Goal: Communication & Community: Ask a question

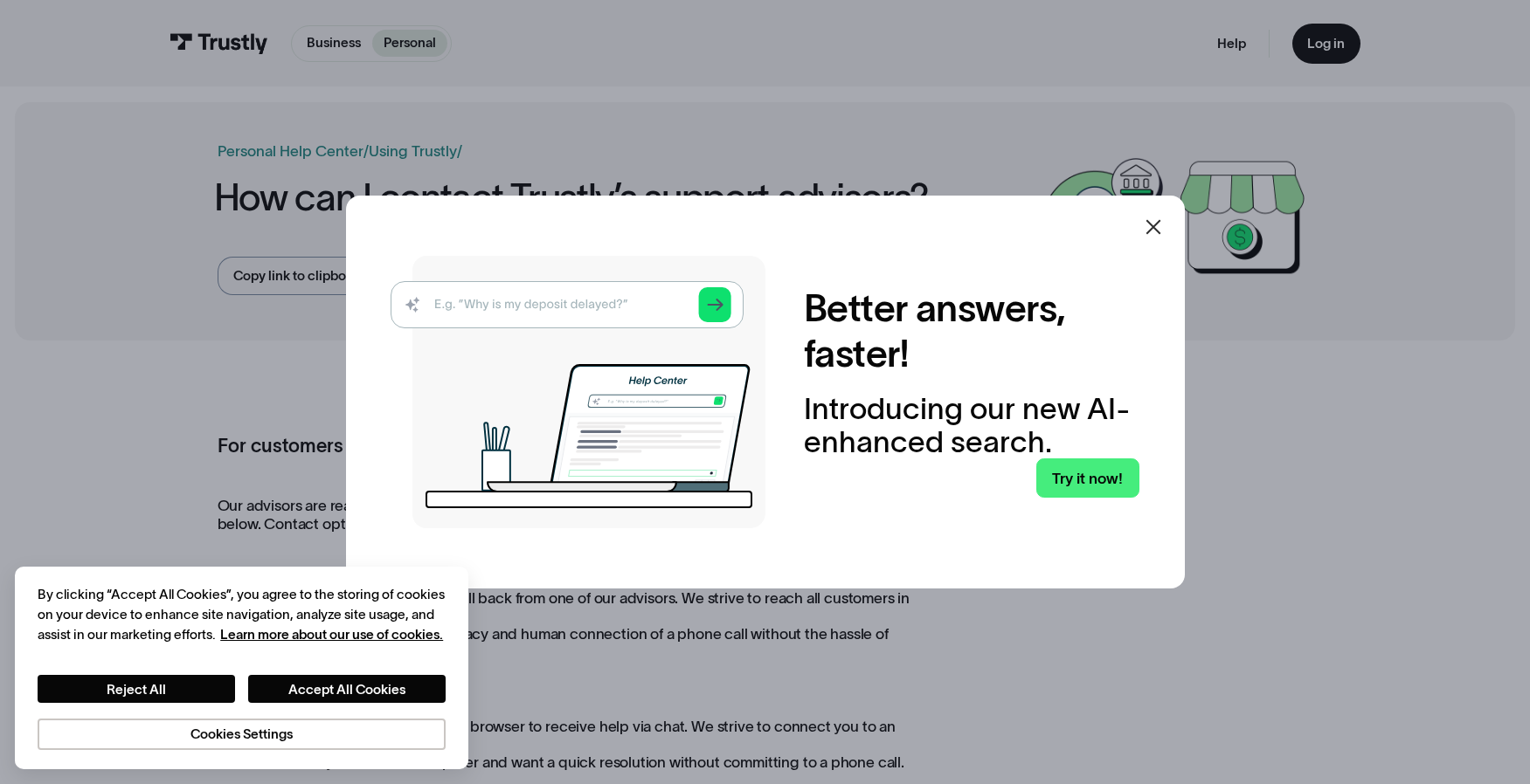
click at [1163, 221] on icon at bounding box center [1153, 227] width 21 height 21
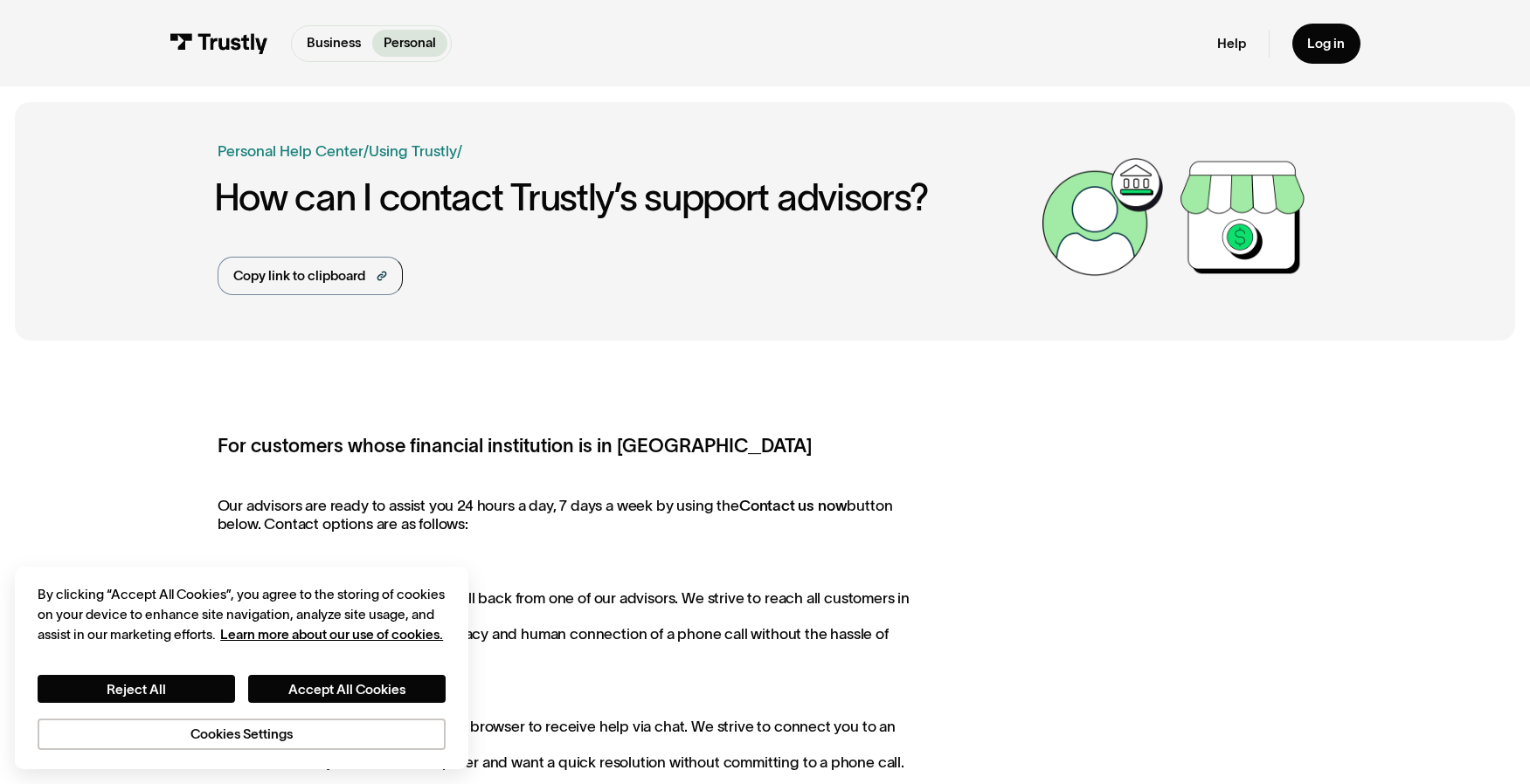
click at [1249, 50] on div "Help Log in" at bounding box center [1288, 44] width 142 height 41
click at [1238, 42] on link "Help" at bounding box center [1231, 43] width 29 height 18
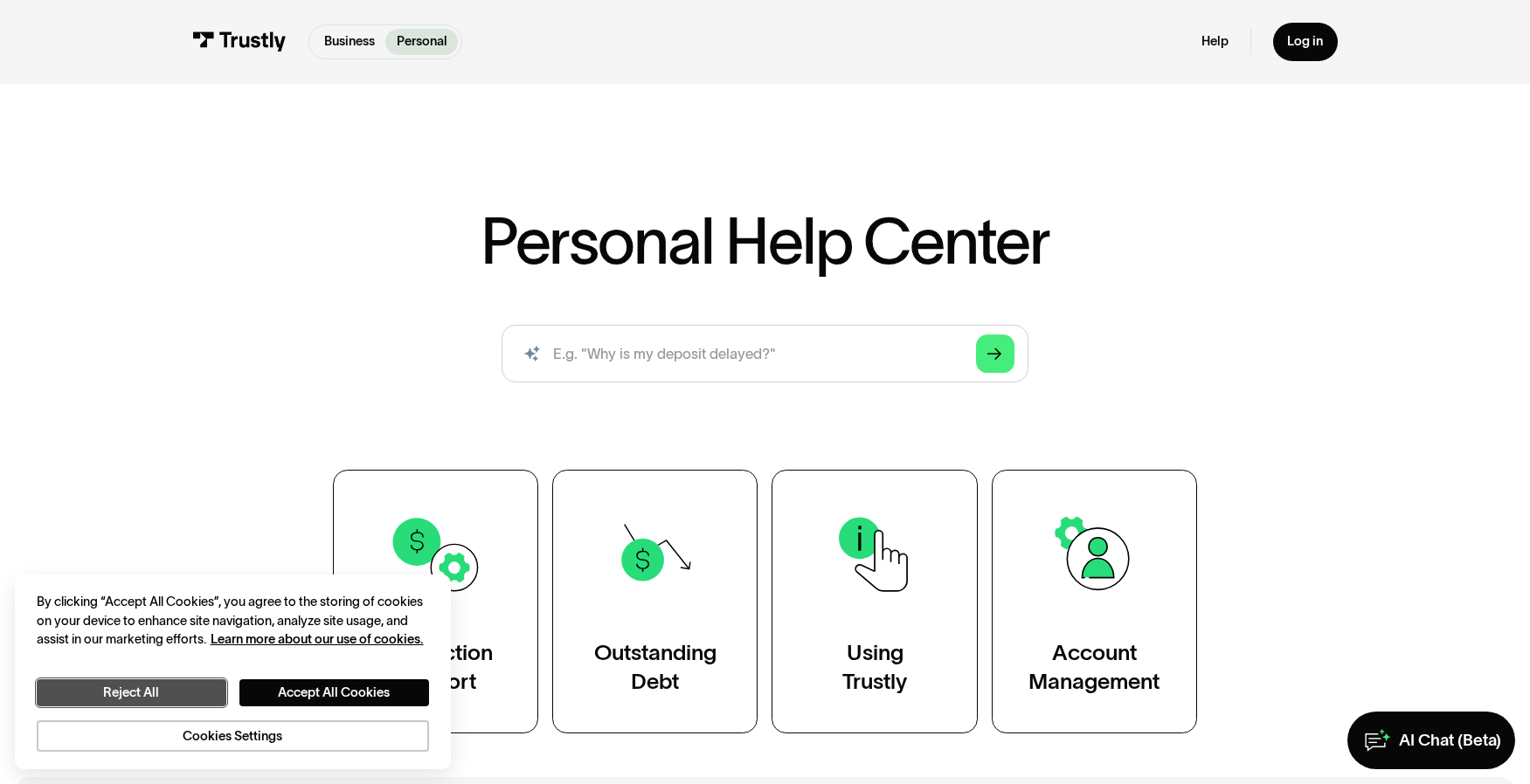
click at [178, 695] on button "Reject All" at bounding box center [131, 693] width 189 height 27
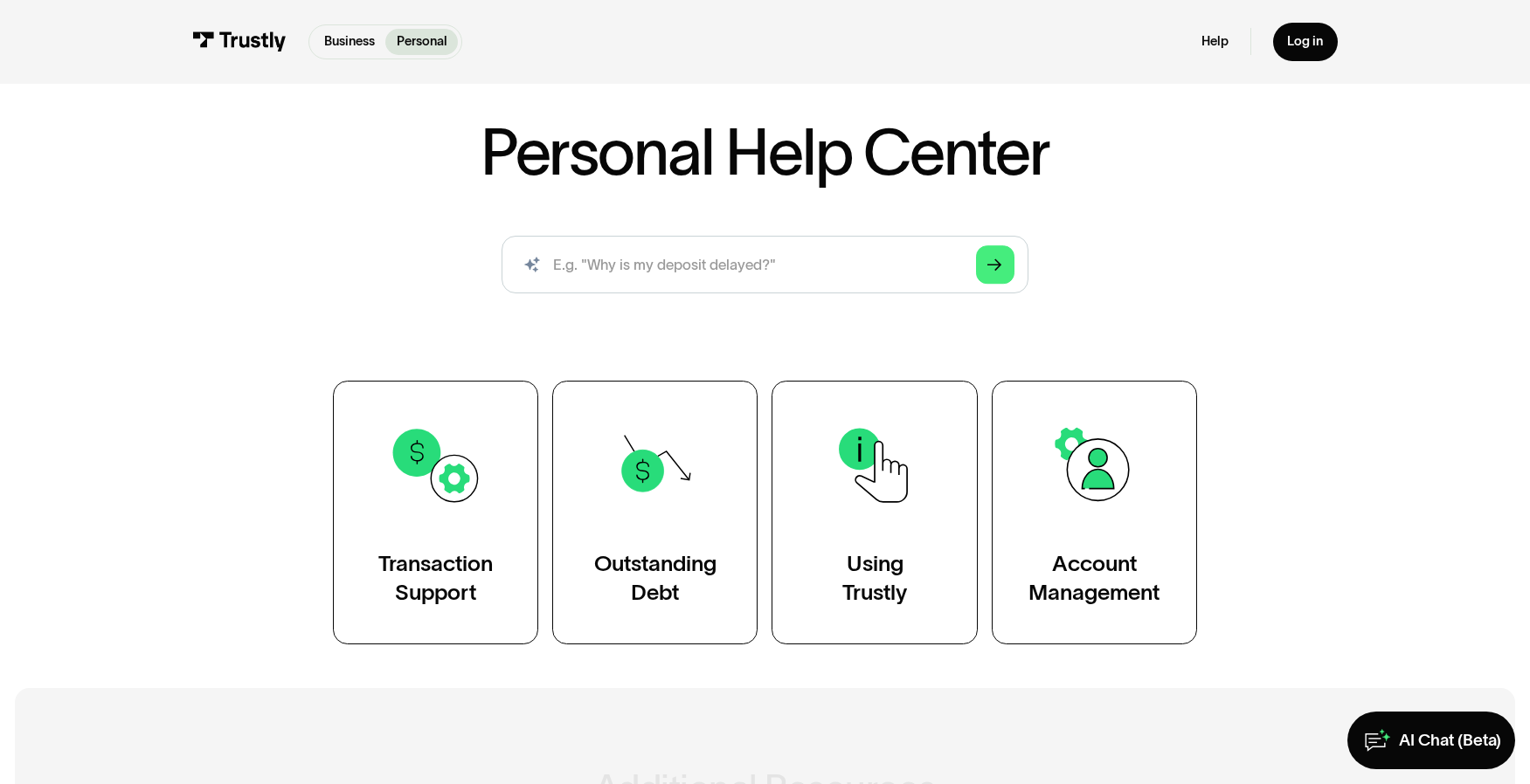
scroll to position [208, 0]
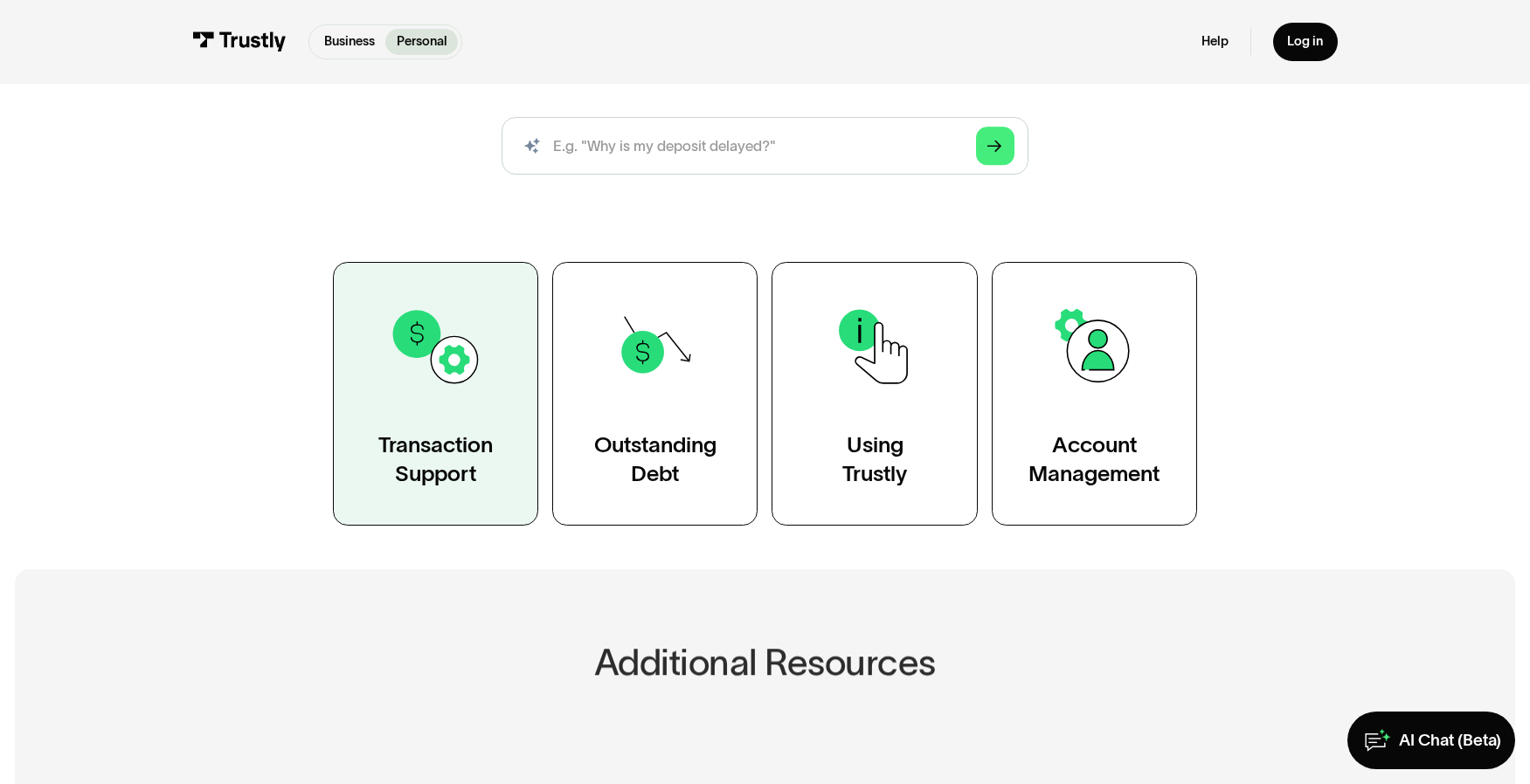
click at [443, 376] on img at bounding box center [436, 346] width 94 height 94
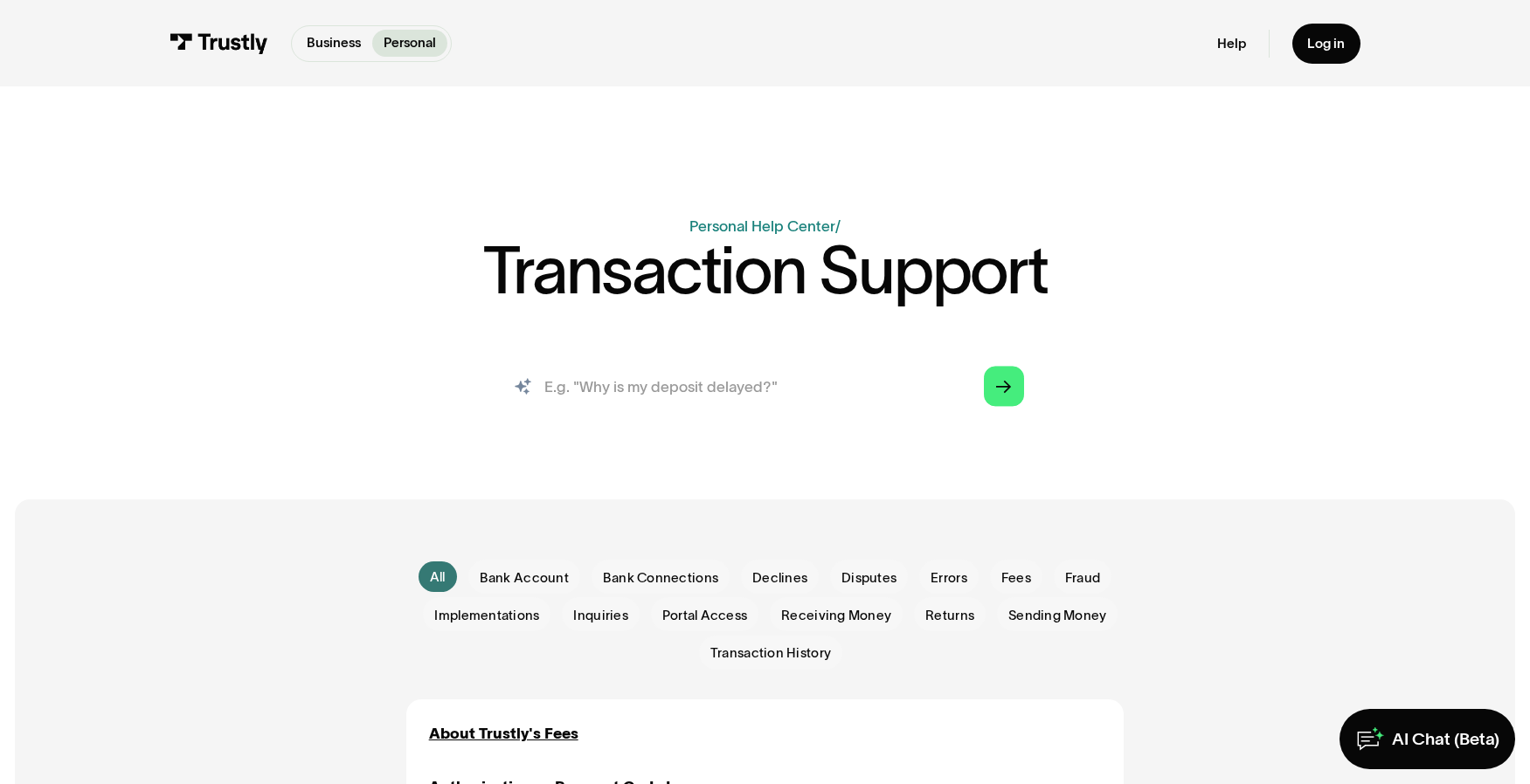
click at [757, 404] on input "search" at bounding box center [764, 386] width 548 height 60
type input "I am trying to withdraw money from fanatics sporsbook to my chime bank account …"
click at [1016, 377] on link "Arrow Right" at bounding box center [1003, 386] width 40 height 40
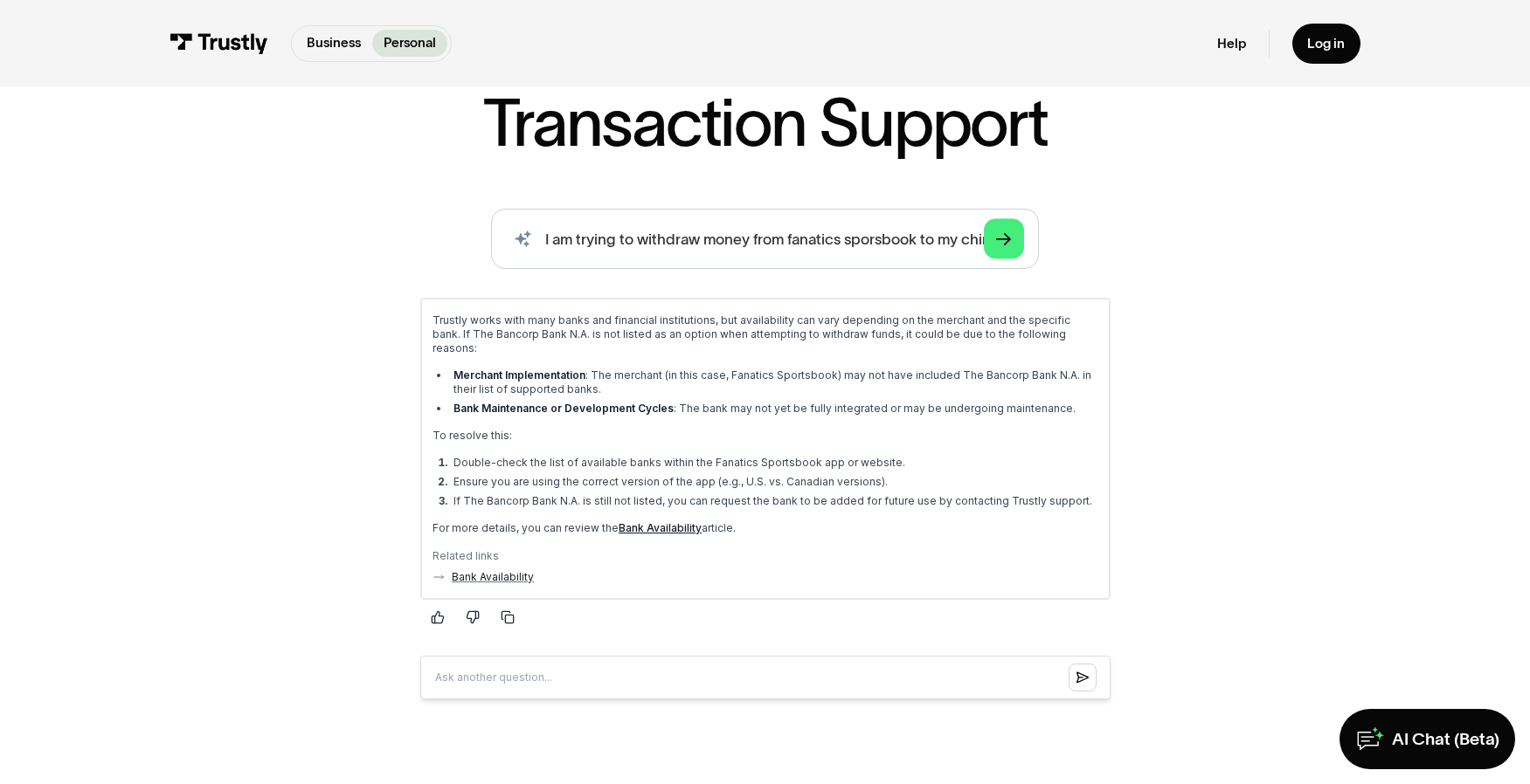
scroll to position [234, 0]
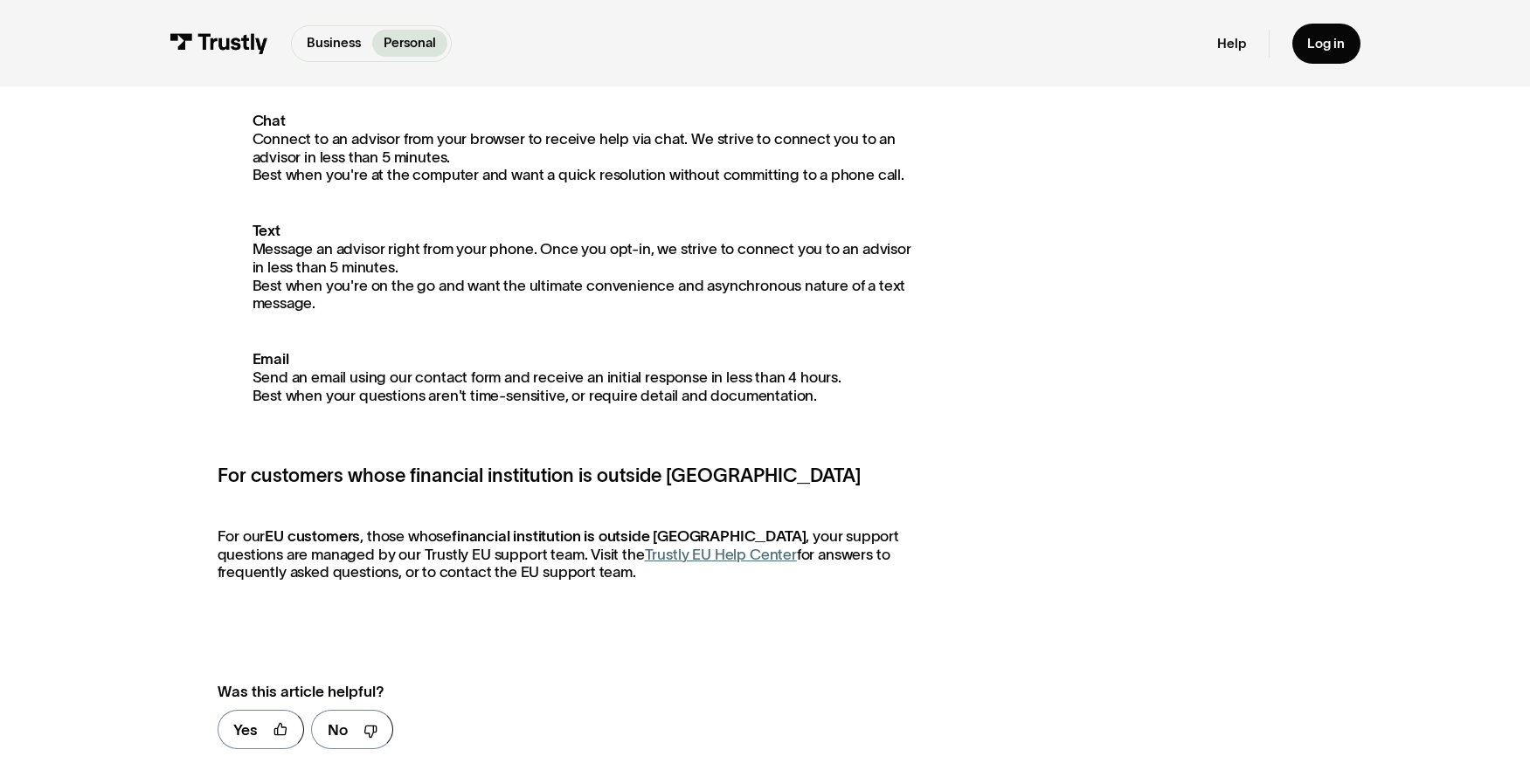
scroll to position [15, 0]
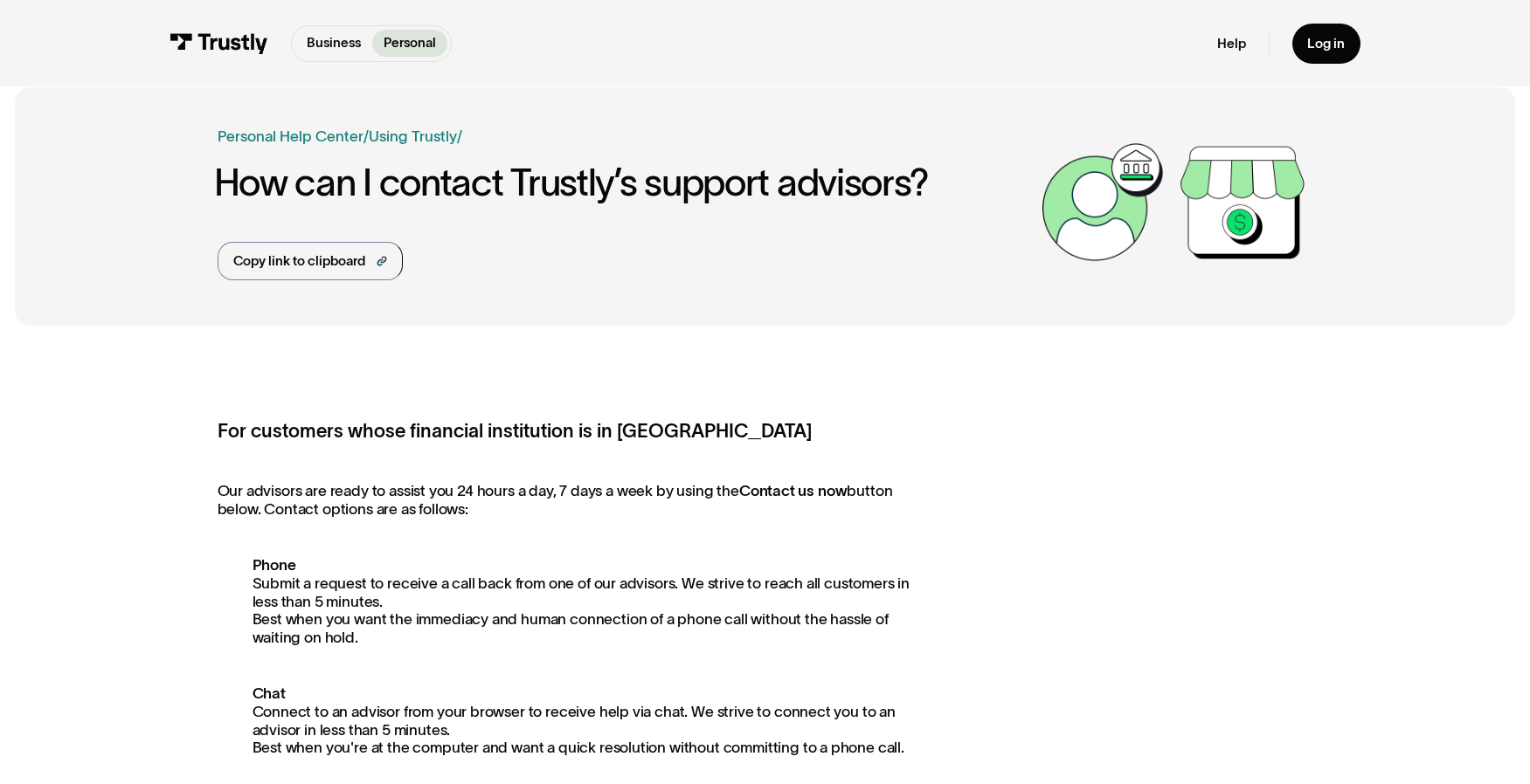
click at [275, 573] on strong "Phone" at bounding box center [273, 564] width 43 height 17
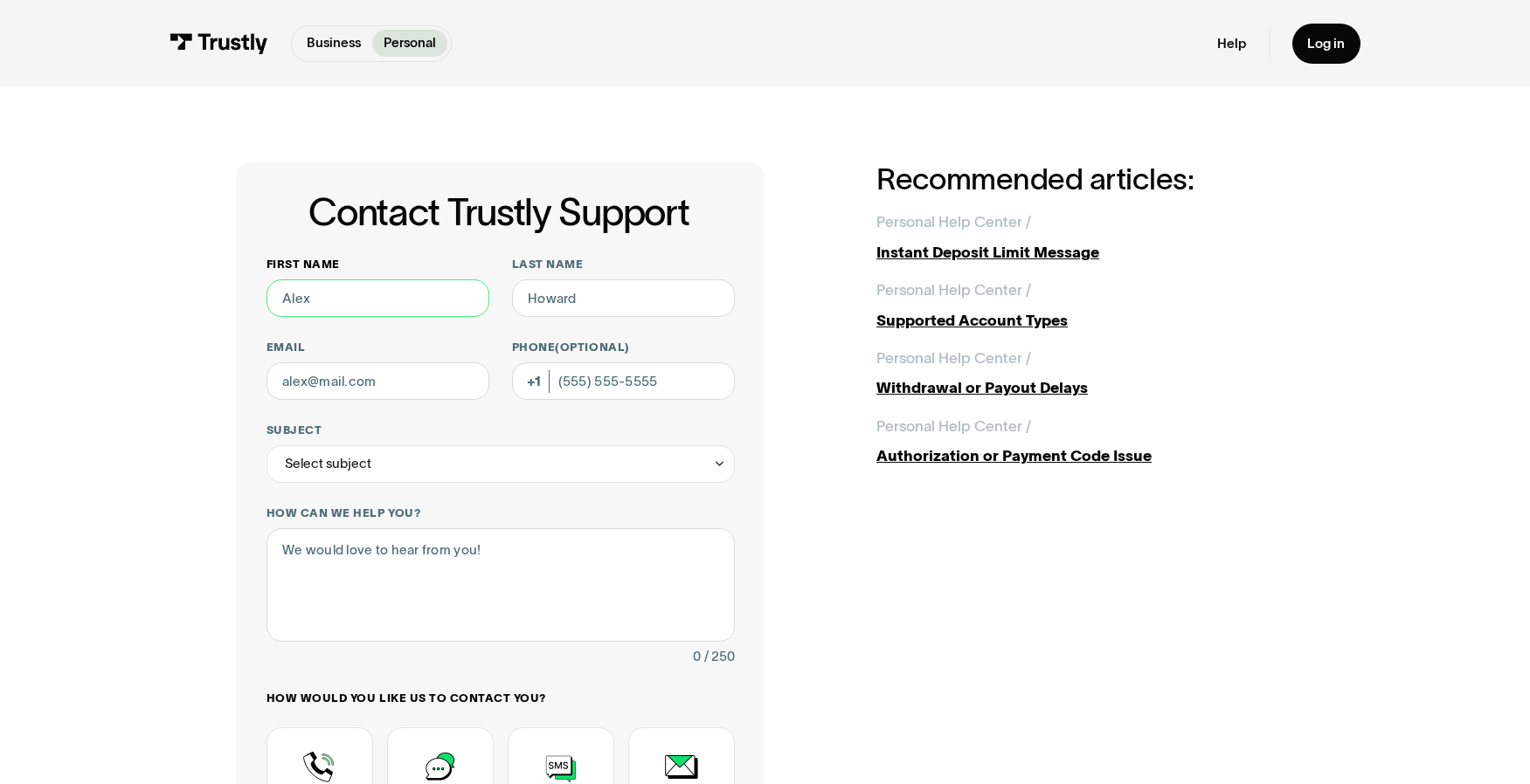
click at [383, 306] on input "First name" at bounding box center [377, 298] width 223 height 38
type input "Nicholas"
click at [652, 286] on input "Last name" at bounding box center [623, 298] width 223 height 38
type input "Vendl"
click at [395, 394] on input "Email" at bounding box center [377, 380] width 223 height 38
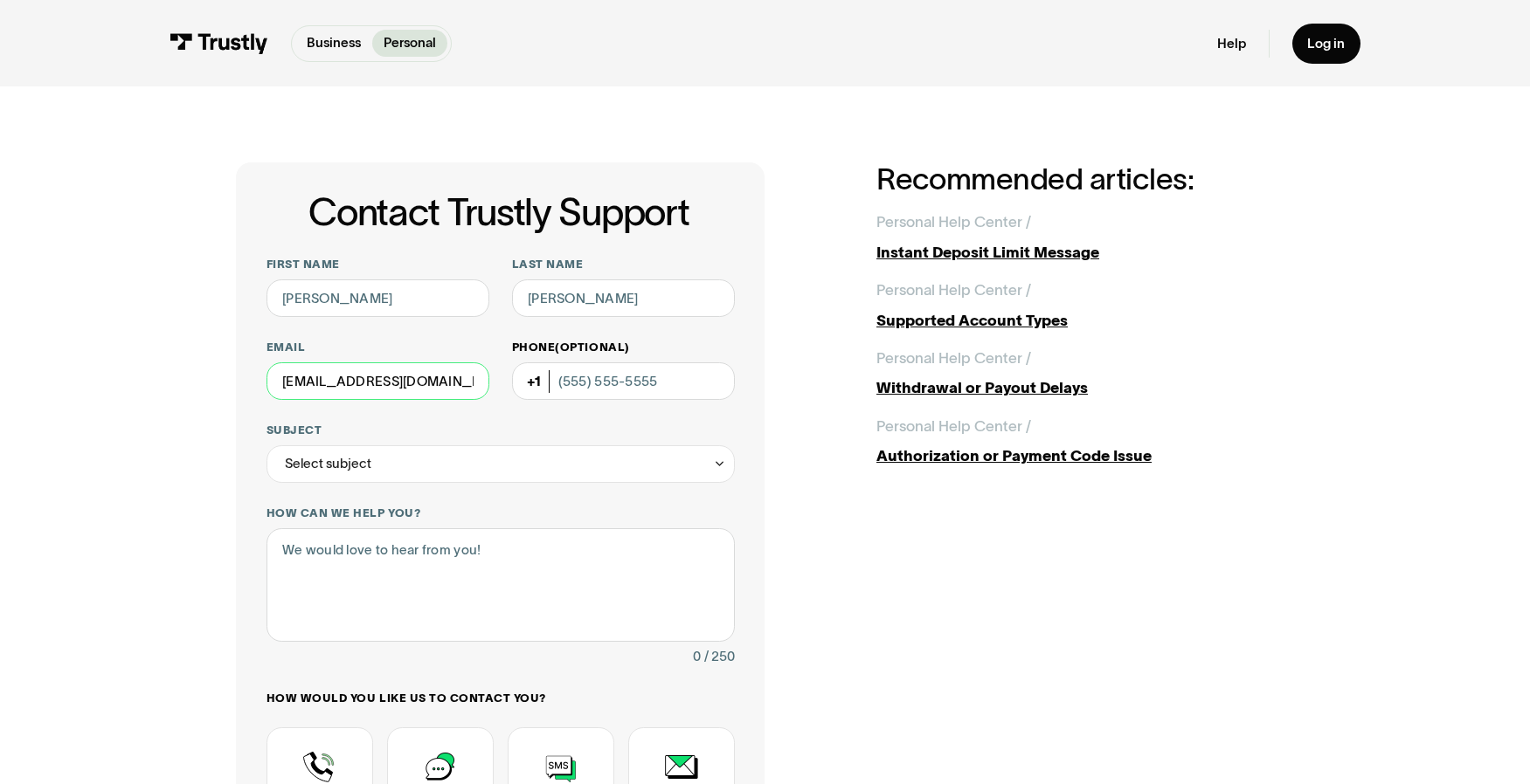
type input "nickrvendl@gmail.com"
click at [573, 387] on input "Phone (Optional)" at bounding box center [623, 380] width 223 height 38
type input "(224) 508-5366"
click at [431, 473] on div "Select subject" at bounding box center [500, 464] width 468 height 38
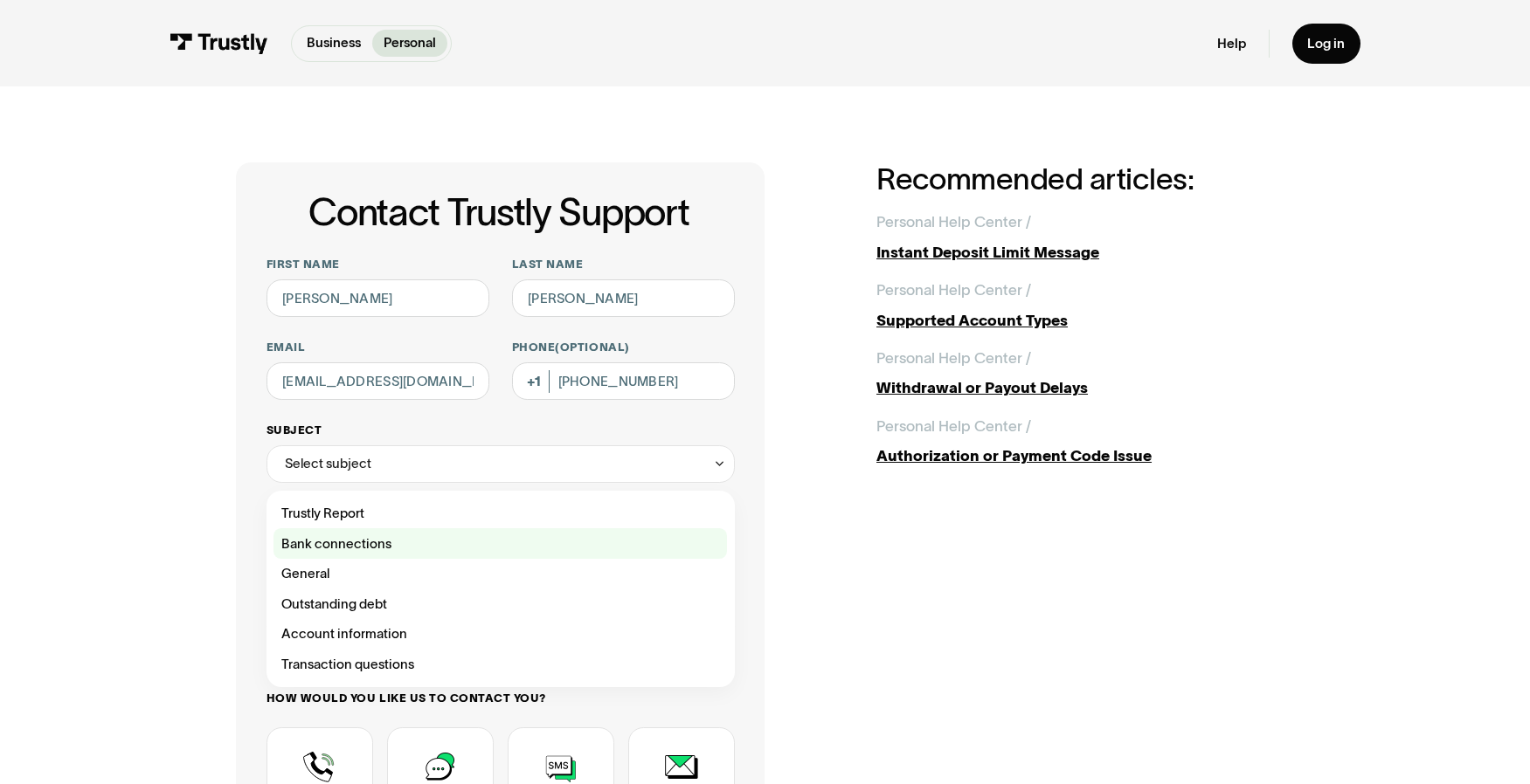
click at [419, 549] on div "Contact Trustly Support" at bounding box center [500, 543] width 454 height 30
type input "**********"
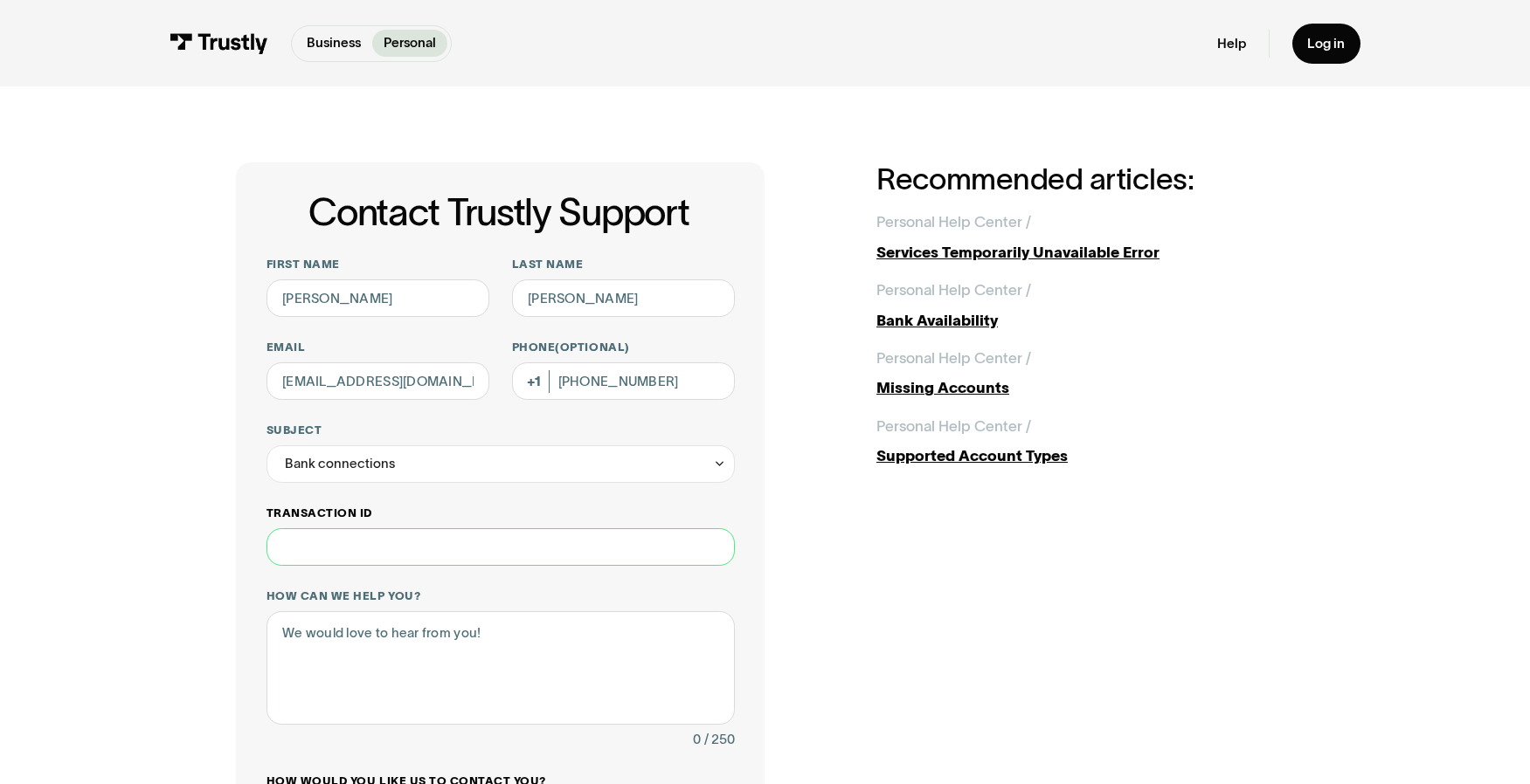
click at [437, 558] on input "Transaction ID" at bounding box center [500, 547] width 468 height 38
click at [125, 555] on div "**********" at bounding box center [765, 634] width 1455 height 1096
click at [372, 634] on textarea "How can we help you?" at bounding box center [500, 668] width 468 height 114
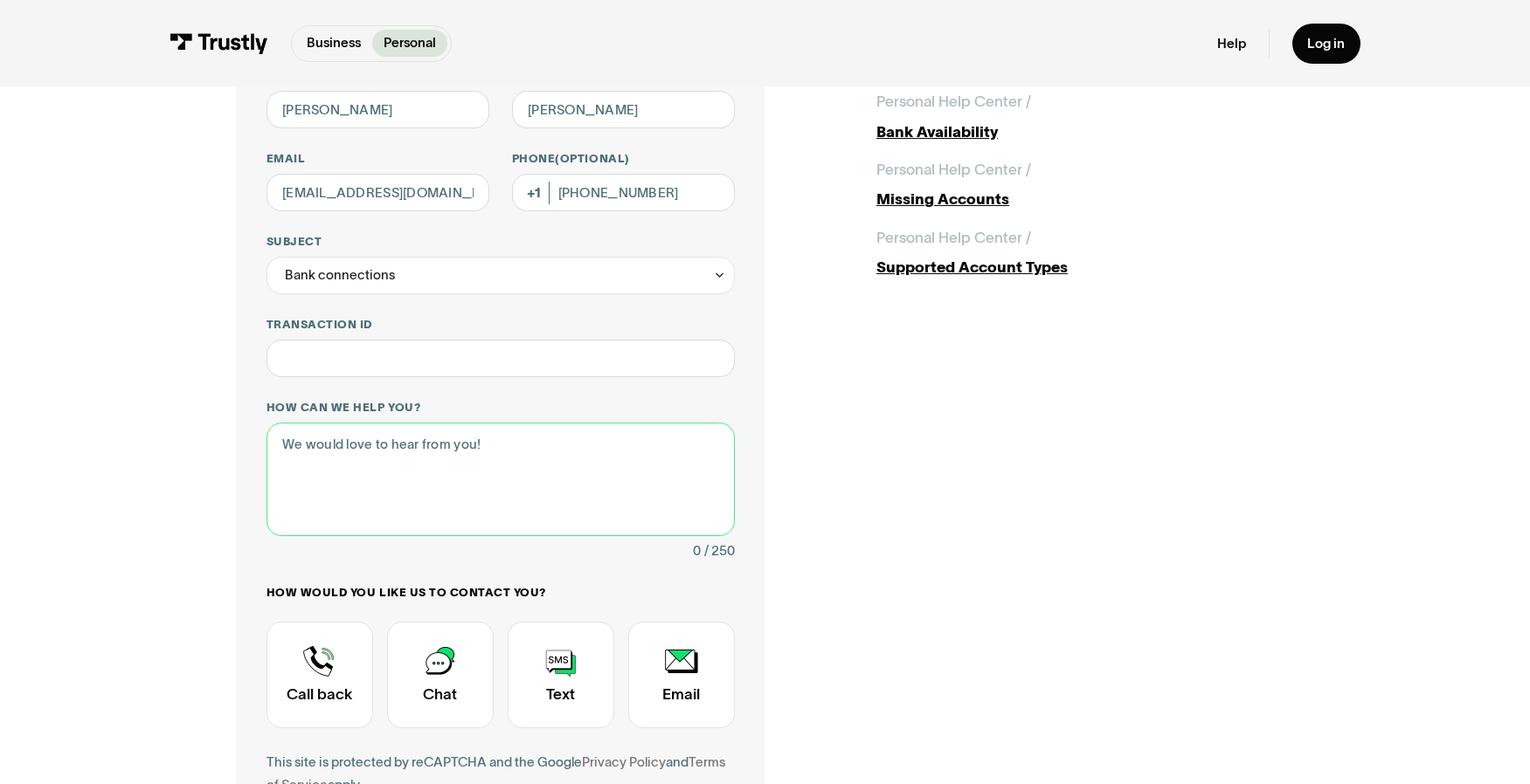
scroll to position [191, 0]
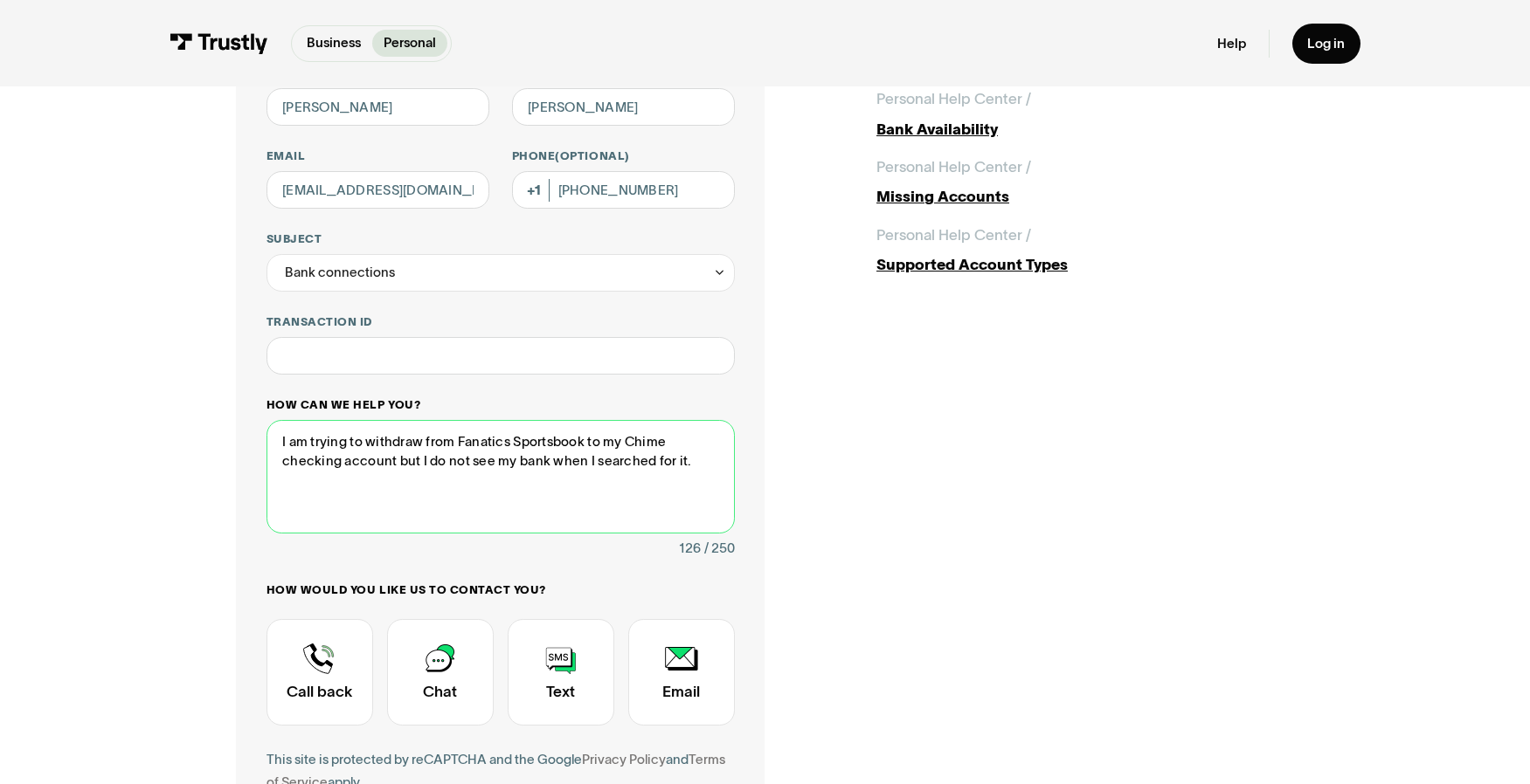
click at [500, 460] on textarea "I am trying to withdraw from Fanatics Sportsbook to my Chime checking account b…" at bounding box center [500, 476] width 468 height 114
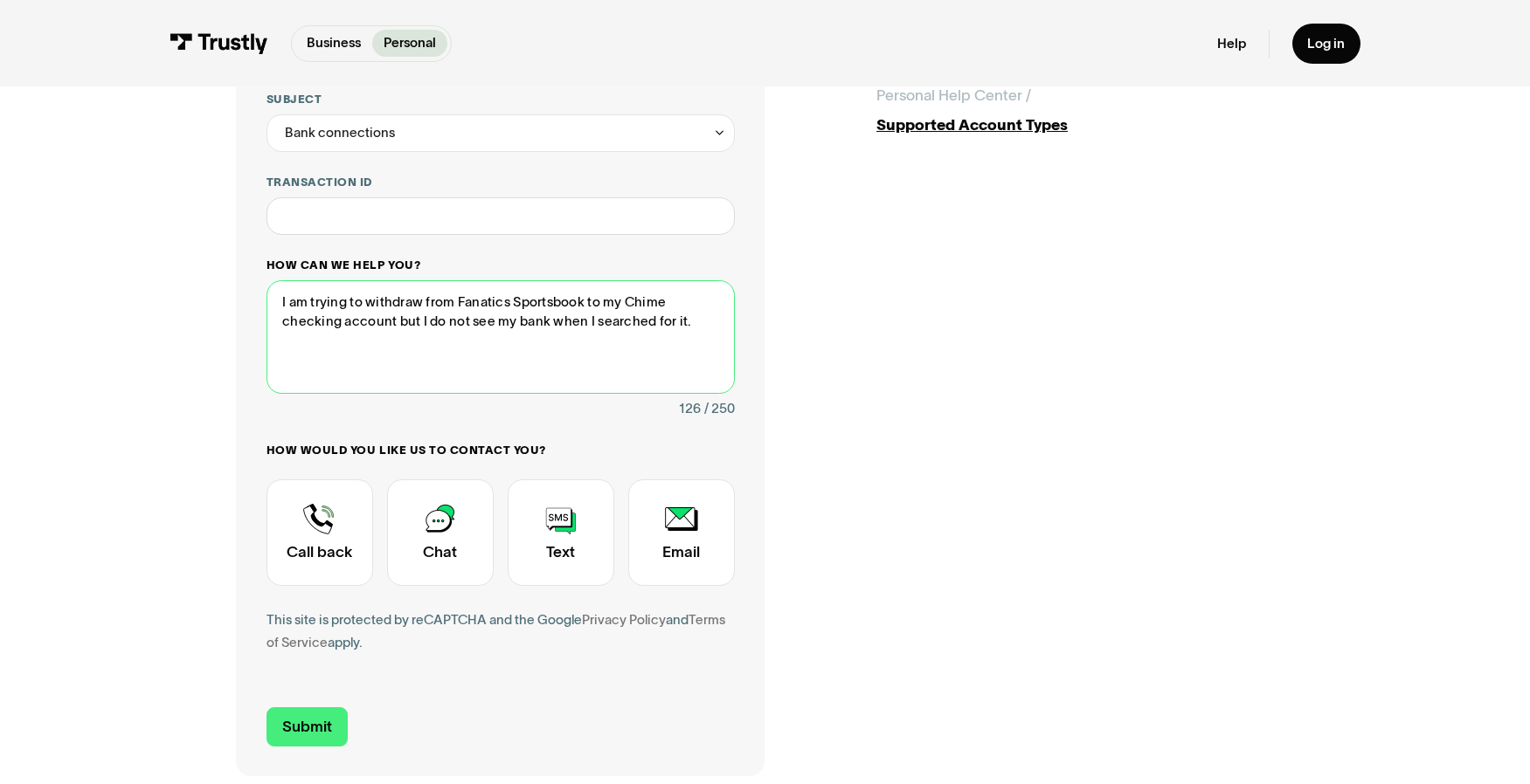
scroll to position [351, 0]
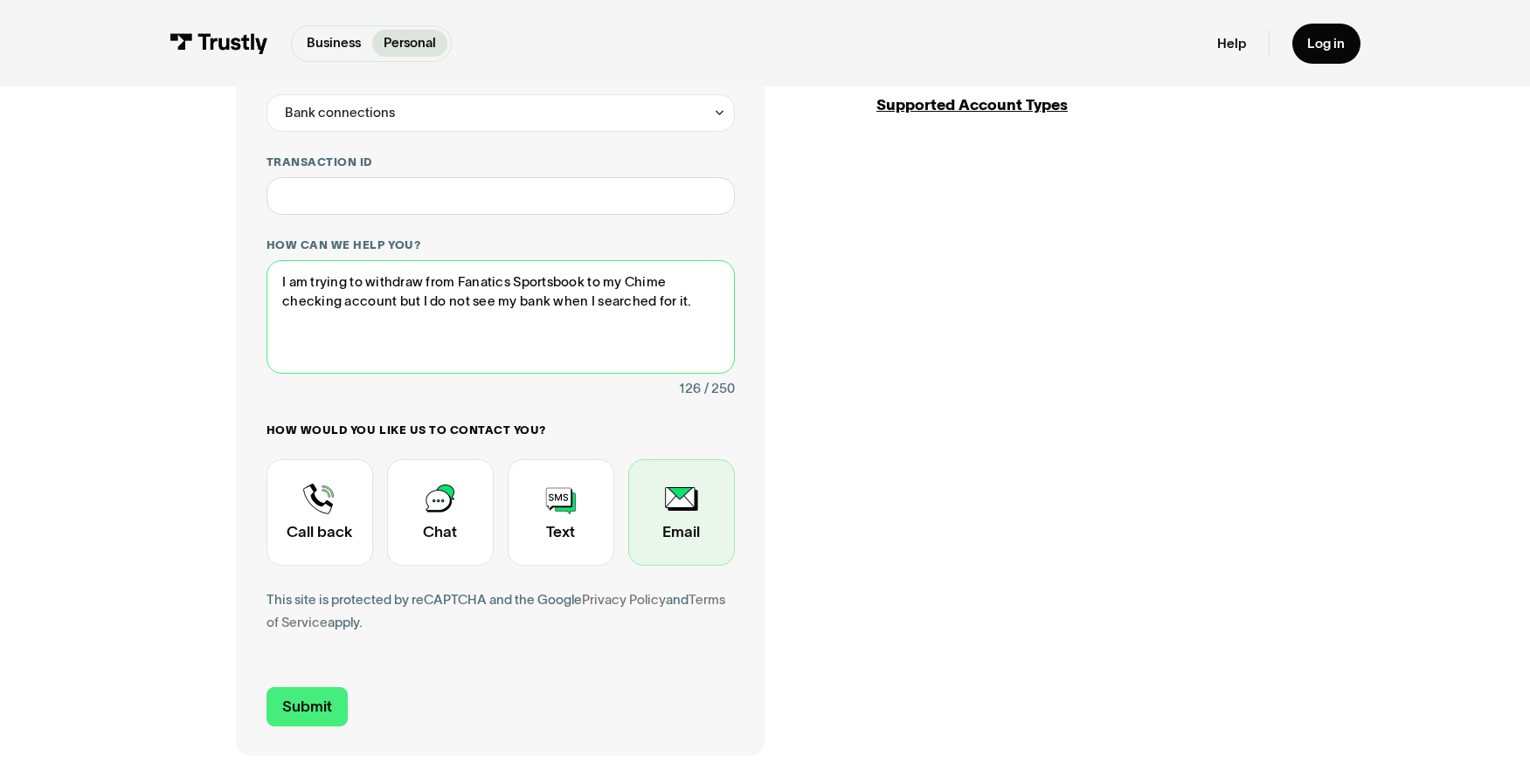
type textarea "I am trying to withdraw from Fanatics Sportsbook to my Chime checking account b…"
click at [671, 508] on div "Contact Trustly Support" at bounding box center [681, 512] width 106 height 106
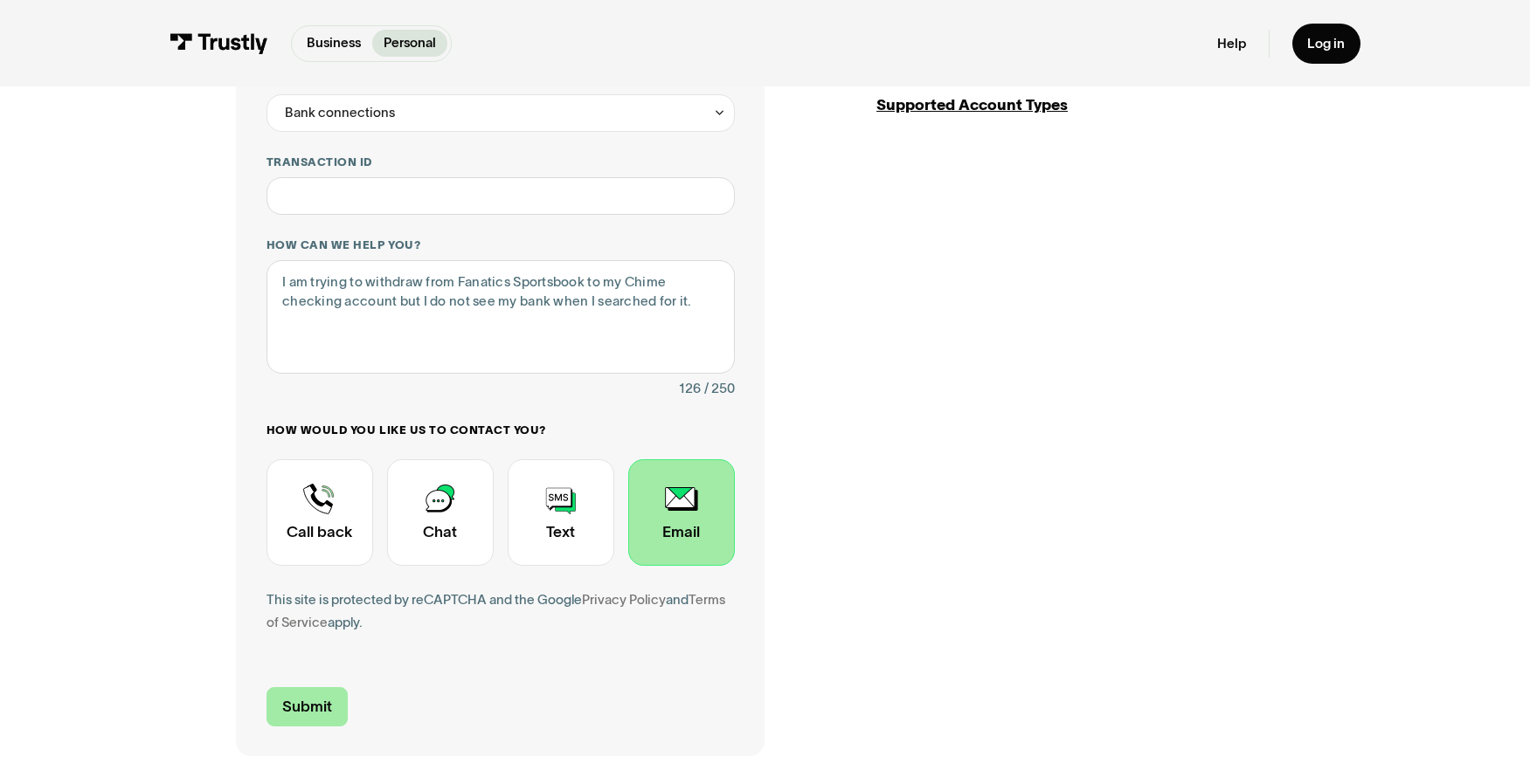
click at [314, 714] on input "Submit" at bounding box center [307, 706] width 82 height 40
type input "+12245085366"
